Goal: Task Accomplishment & Management: Manage account settings

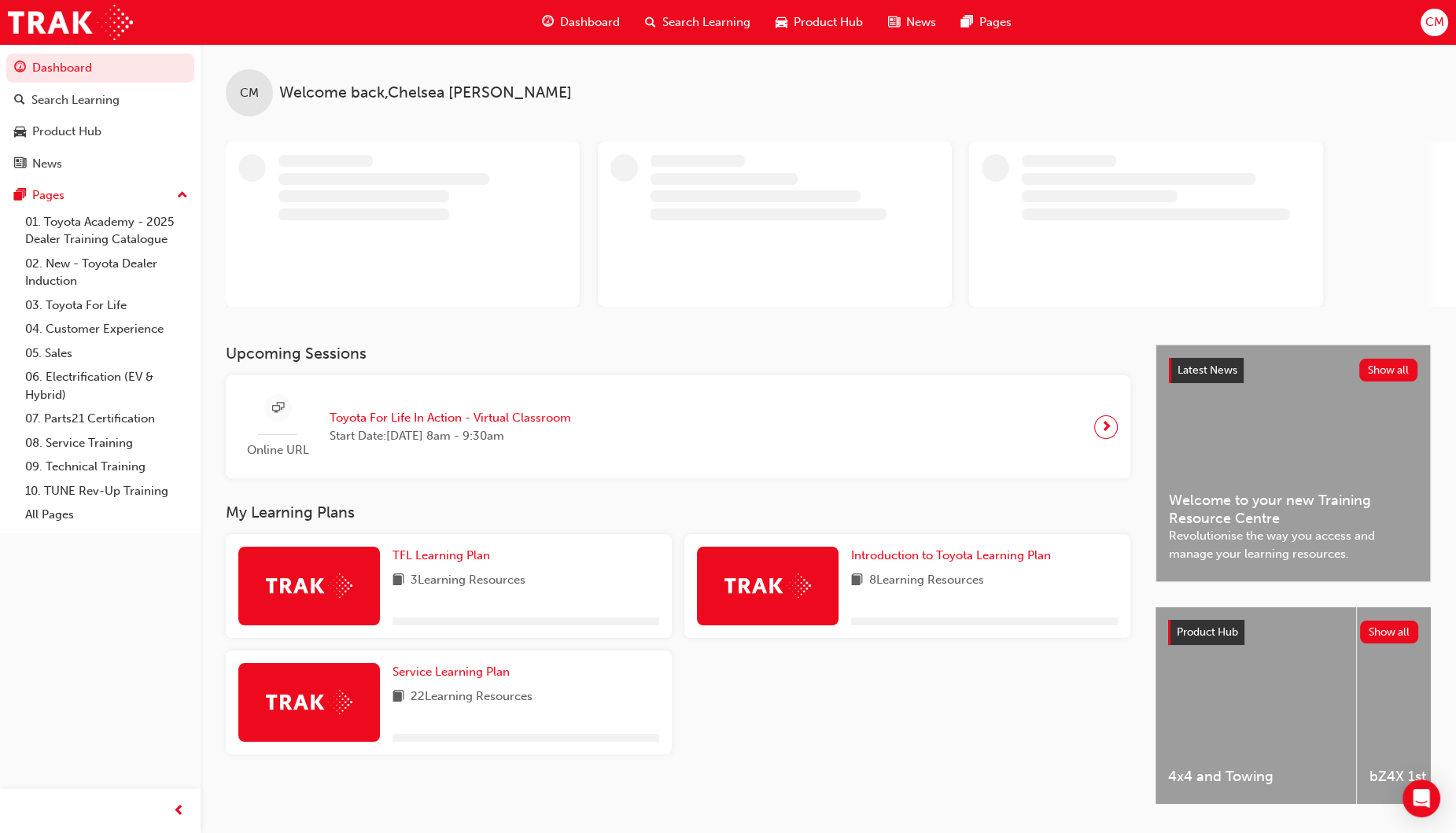
click at [1435, 23] on span "CM" at bounding box center [1434, 22] width 19 height 18
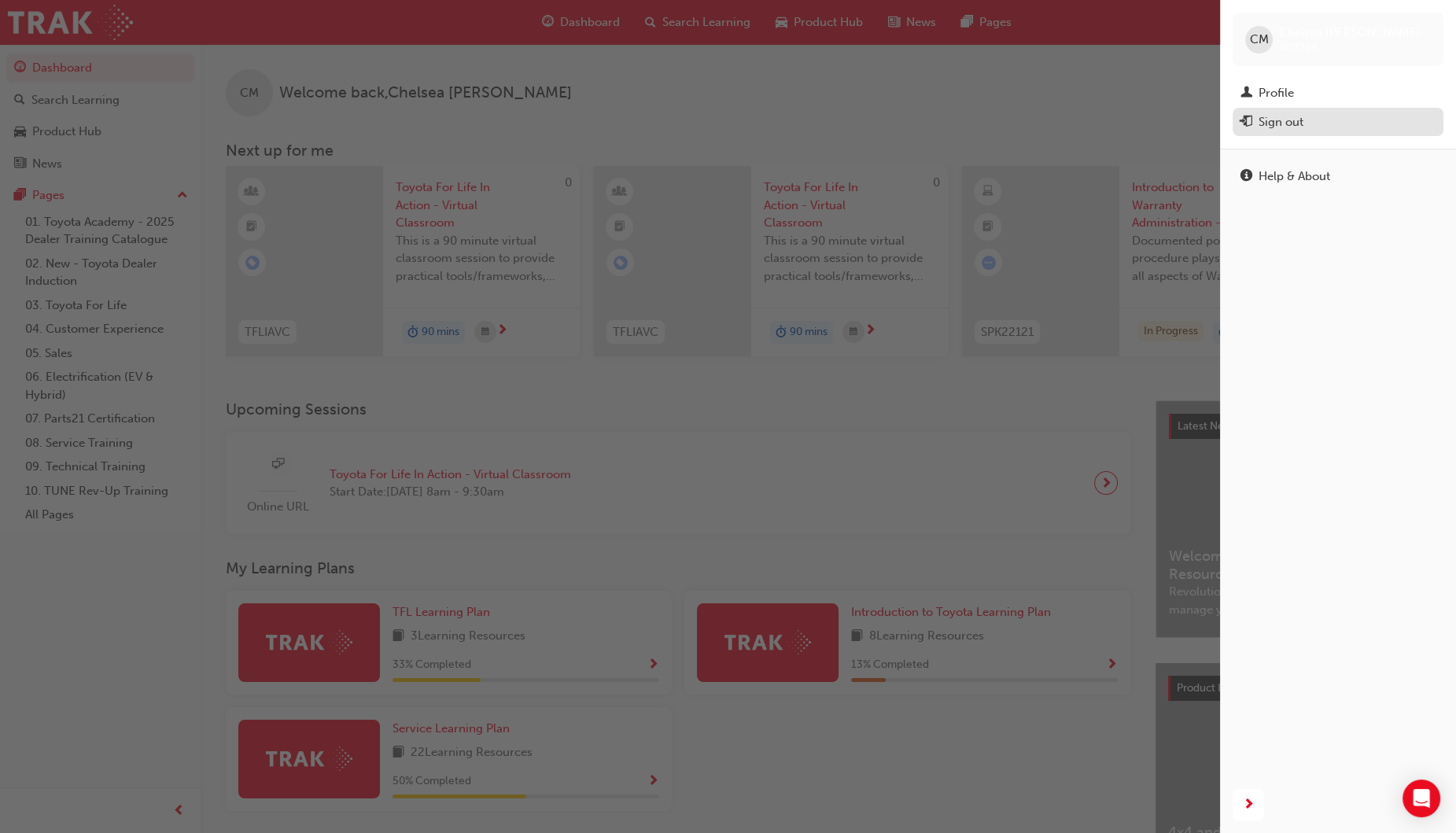
click at [1284, 122] on div "Sign out" at bounding box center [1281, 122] width 45 height 18
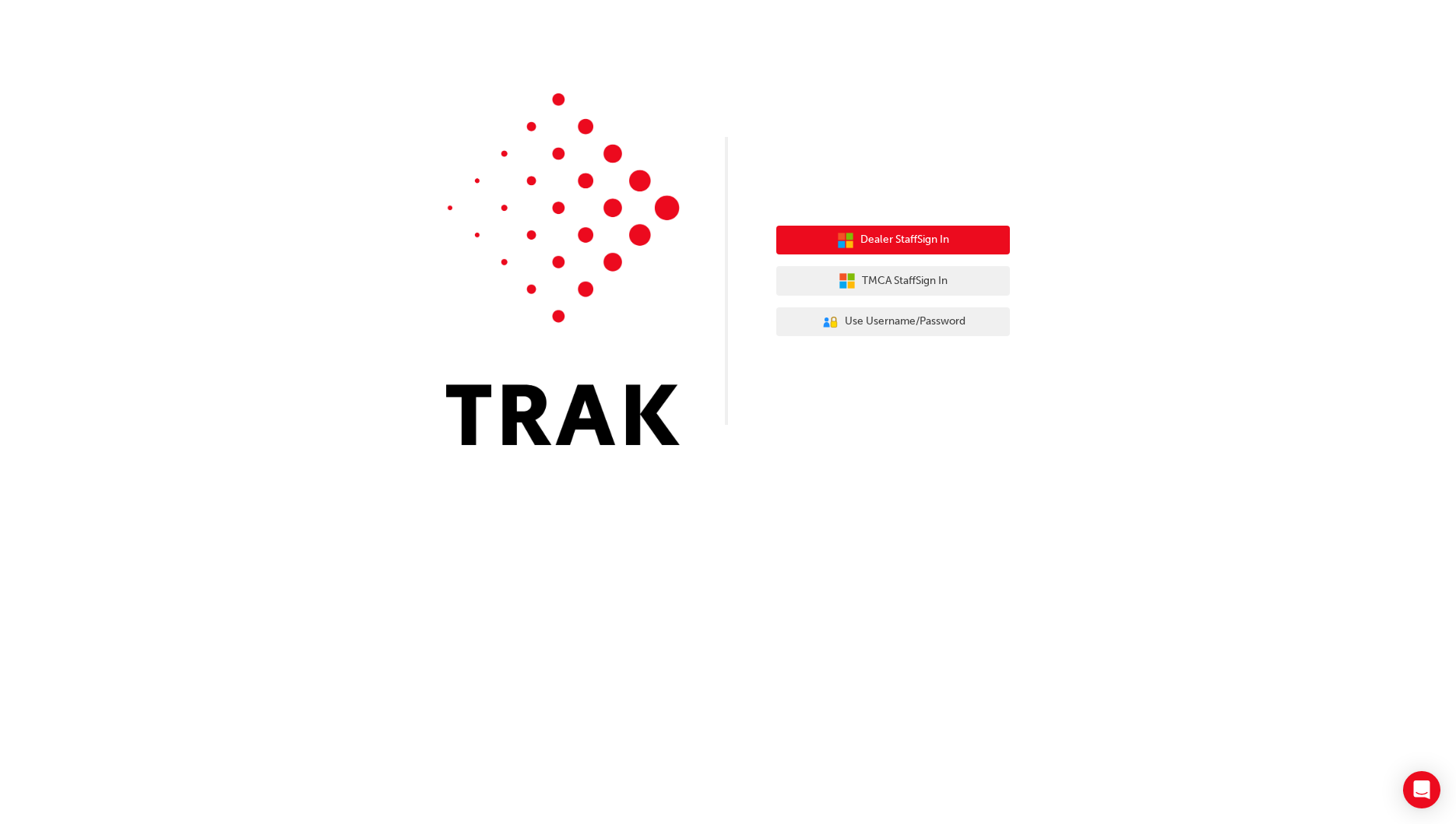
click at [891, 245] on span "Dealer Staff Sign In" at bounding box center [904, 240] width 89 height 18
click at [911, 231] on button "Dealer Staff Sign In" at bounding box center [893, 241] width 233 height 29
click at [902, 235] on span "Dealer Staff Sign In" at bounding box center [904, 240] width 89 height 18
